Goal: Find specific page/section: Find specific page/section

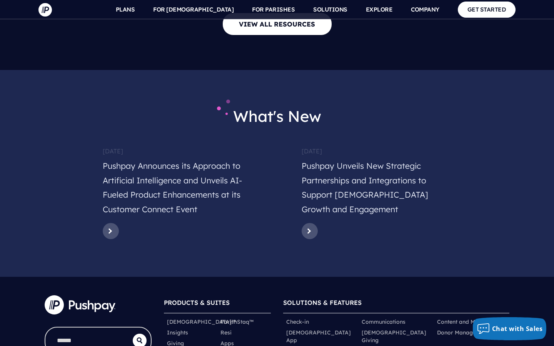
scroll to position [3752, 0]
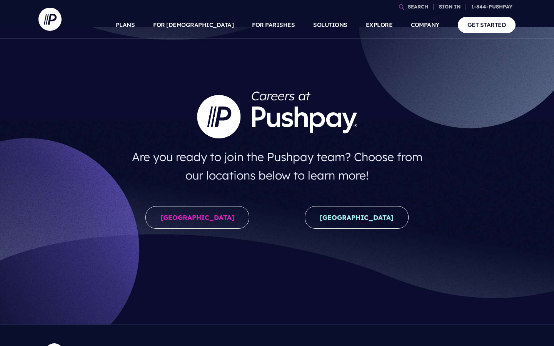
scroll to position [12, 0]
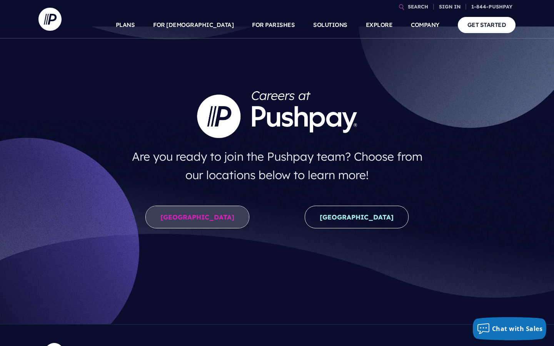
click at [210, 218] on link "United States" at bounding box center [197, 217] width 104 height 23
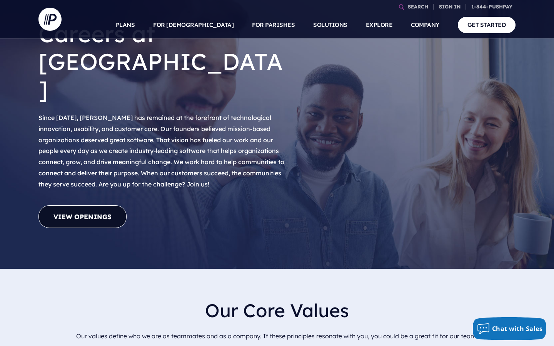
click at [107, 205] on link "View Openings" at bounding box center [82, 216] width 88 height 23
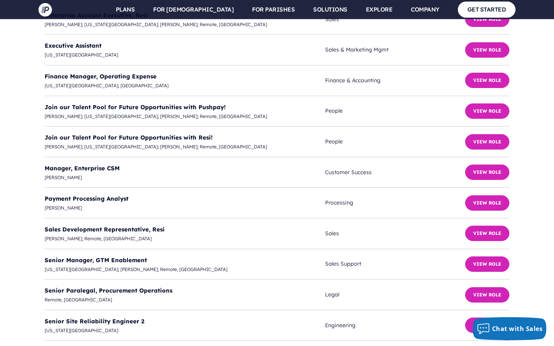
scroll to position [2156, 0]
